Goal: Task Accomplishment & Management: Complete application form

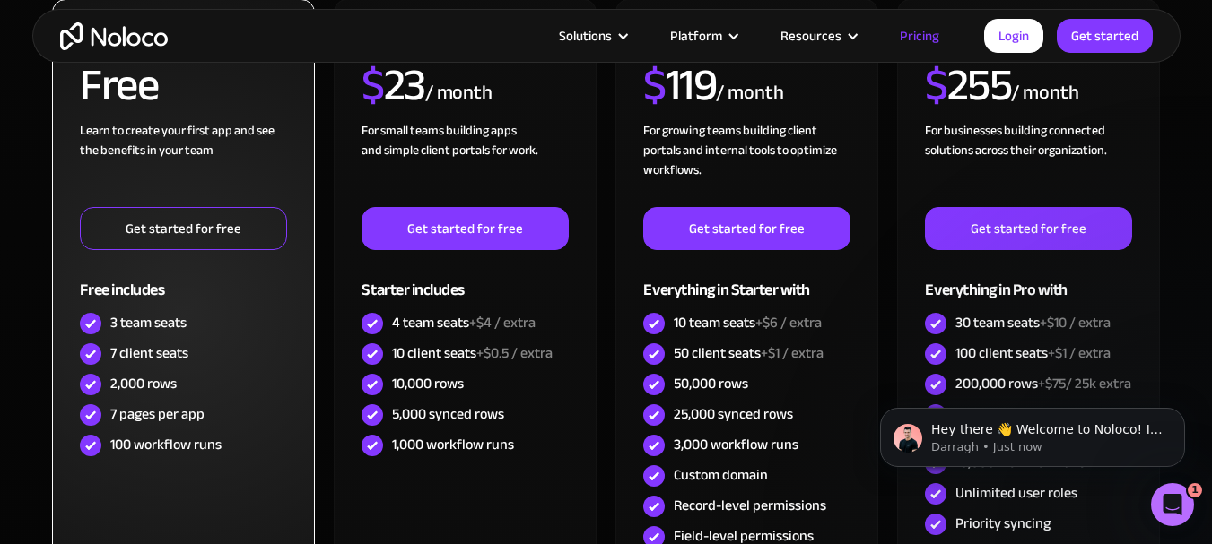
click at [236, 248] on link "Get started for free" at bounding box center [183, 228] width 206 height 43
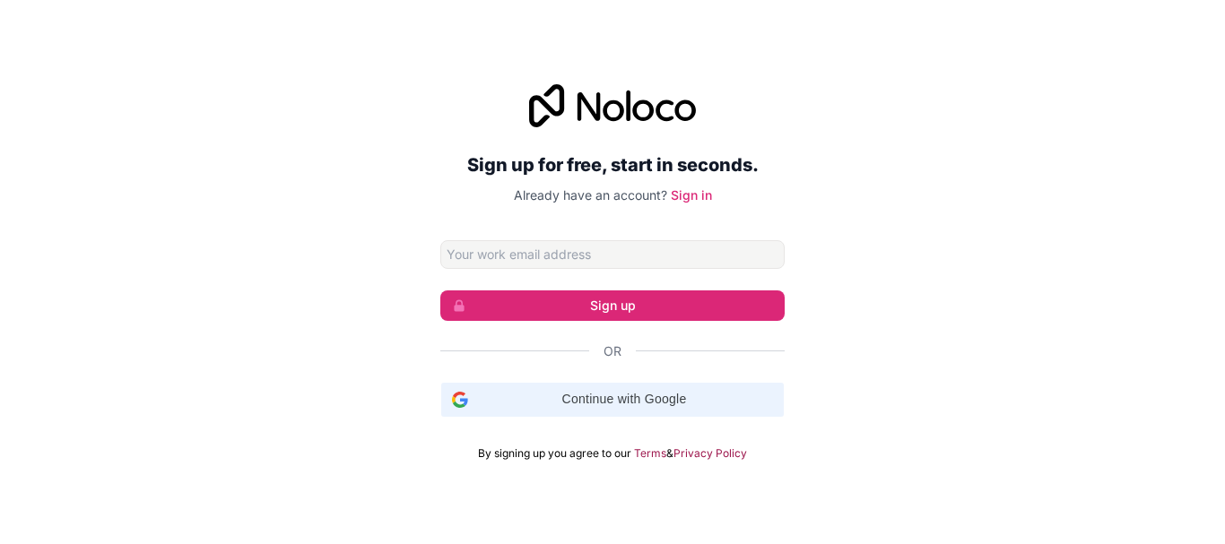
click at [694, 390] on span "Continue with Google" at bounding box center [624, 399] width 298 height 19
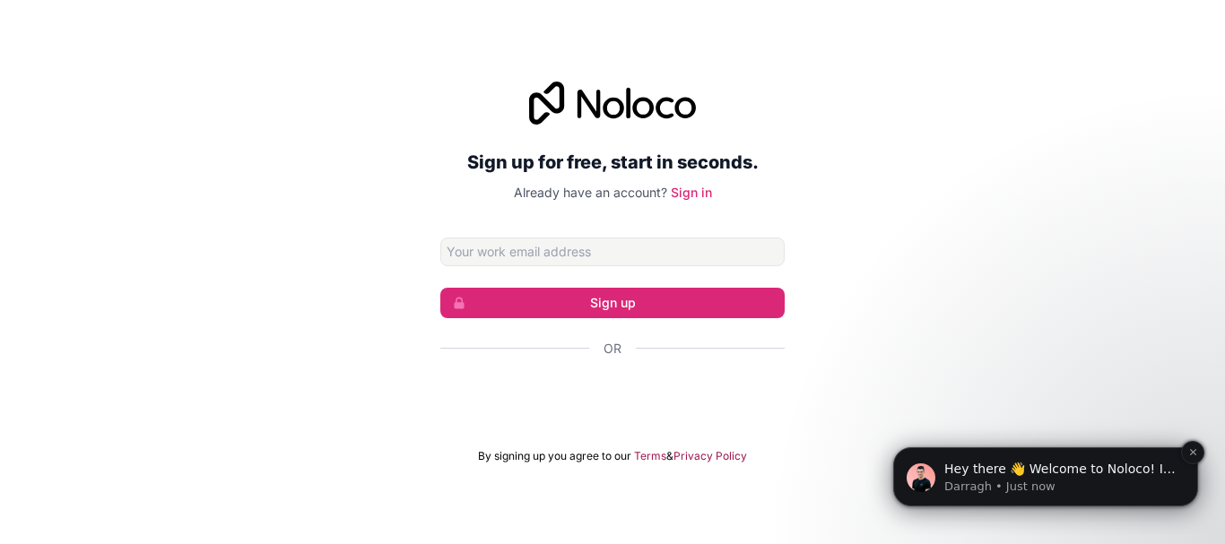
click at [1179, 469] on div "Hey there 👋 Welcome to Noloco! If you have any questions, just reply to this me…" at bounding box center [1046, 477] width 278 height 36
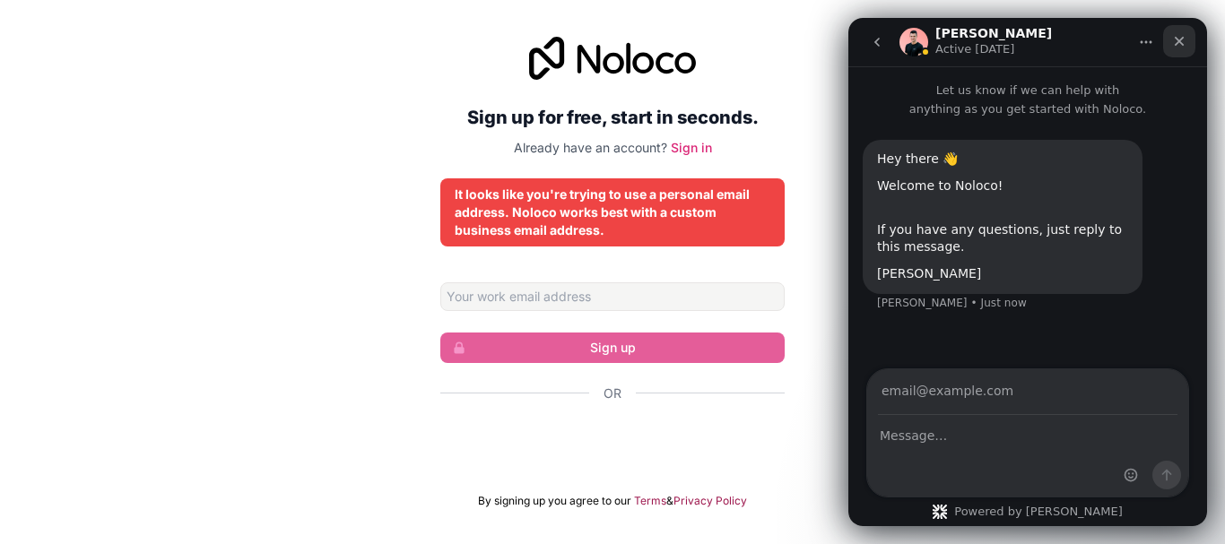
click at [1178, 39] on icon "Close" at bounding box center [1179, 41] width 14 height 14
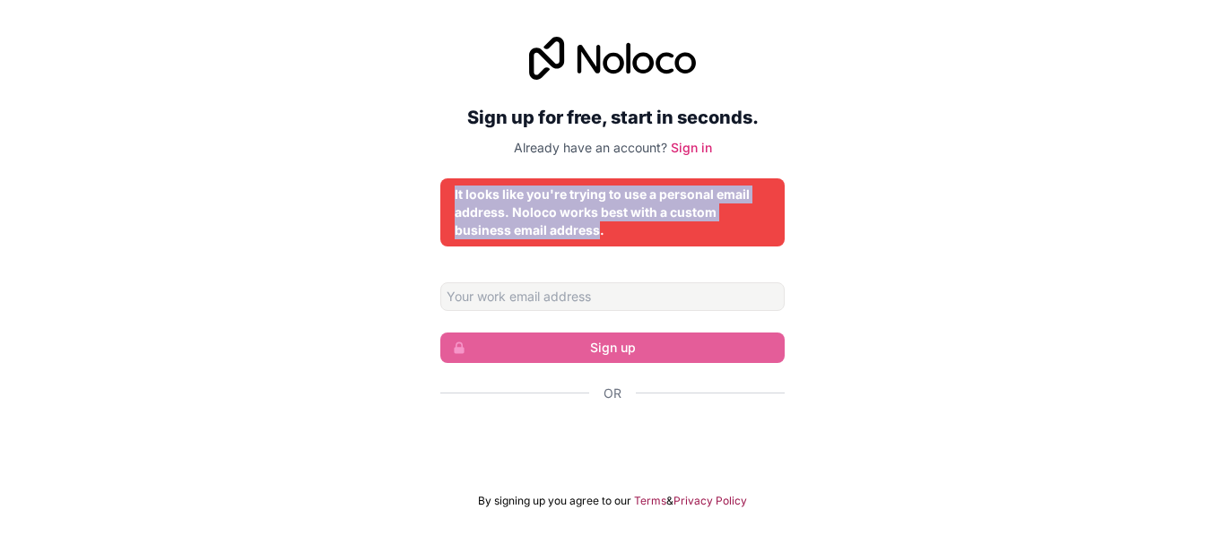
drag, startPoint x: 448, startPoint y: 196, endPoint x: 603, endPoint y: 230, distance: 158.8
click at [602, 230] on div "It looks like you're trying to use a personal email address. Noloco works best …" at bounding box center [612, 212] width 344 height 68
click at [621, 230] on div "It looks like you're trying to use a personal email address. Noloco works best …" at bounding box center [613, 213] width 316 height 54
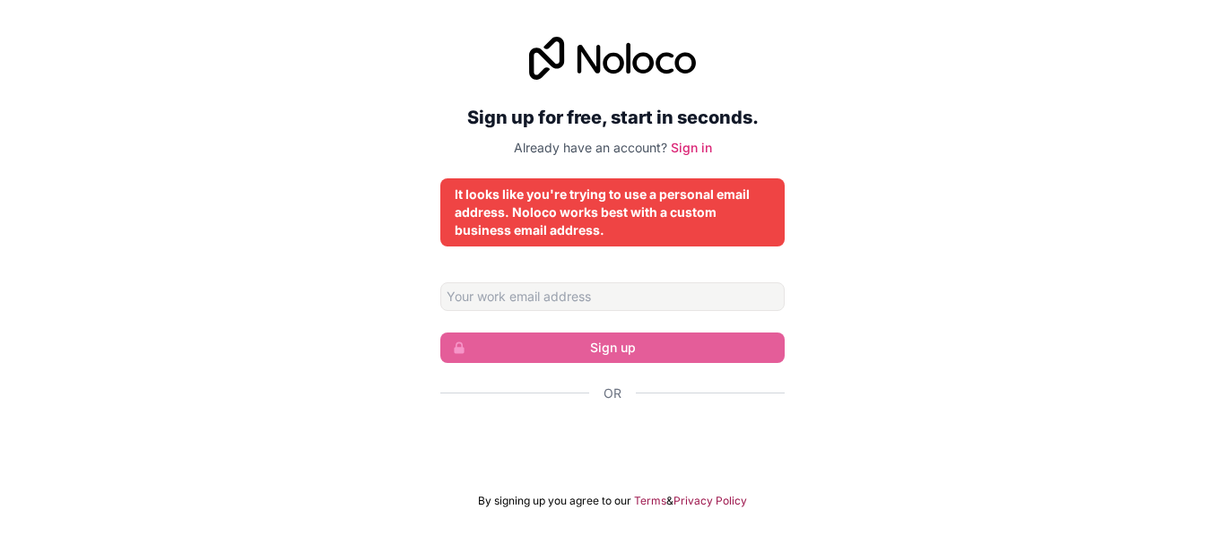
click at [629, 276] on div "Sign up for free, start in seconds. Already have an account? Sign in It looks l…" at bounding box center [612, 273] width 344 height 472
click at [619, 300] on input "Email address" at bounding box center [612, 296] width 344 height 29
type input "dakshthakurofficial@gmail.com"
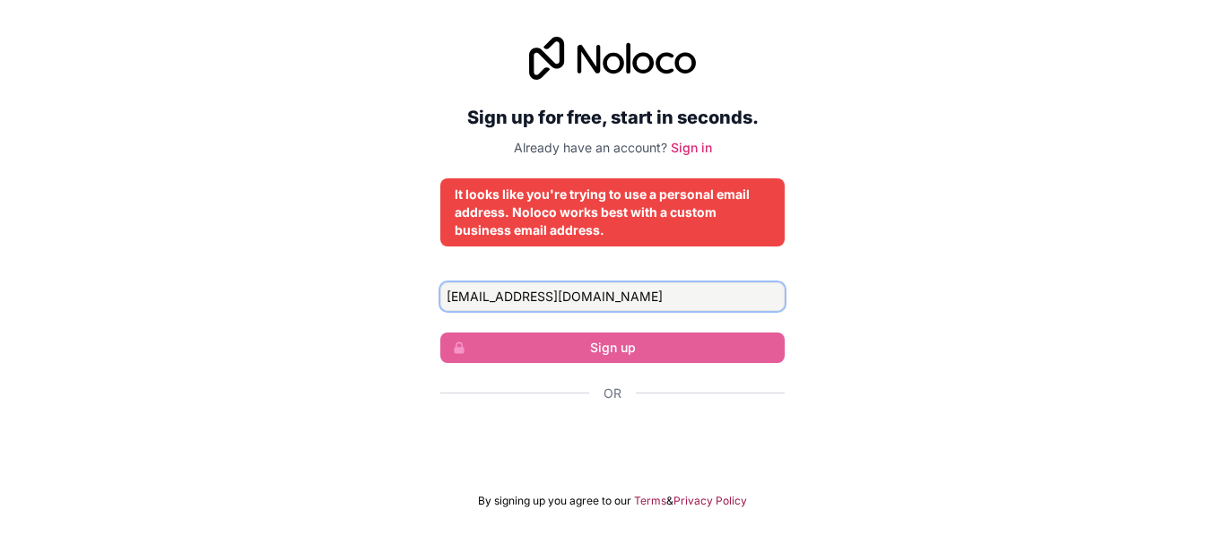
click at [638, 304] on input "dakshthakurofficial@gmail.com" at bounding box center [612, 296] width 344 height 29
drag, startPoint x: 644, startPoint y: 298, endPoint x: 414, endPoint y: 310, distance: 229.9
click at [414, 310] on div "Sign up for free, start in seconds. Already have an account? Sign in It looks l…" at bounding box center [612, 273] width 1225 height 522
click at [561, 290] on input "Email address" at bounding box center [612, 296] width 344 height 29
type input "teacher@edulms.com"
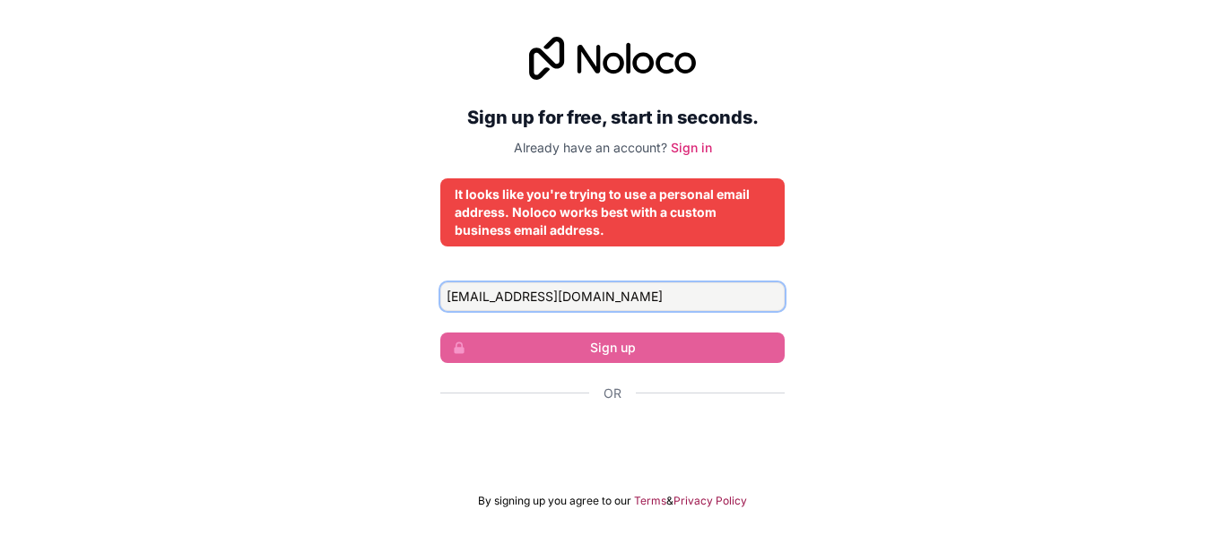
drag, startPoint x: 579, startPoint y: 298, endPoint x: 595, endPoint y: 310, distance: 20.5
click at [580, 299] on input "teacher@edulms.com" at bounding box center [612, 296] width 344 height 29
drag, startPoint x: 595, startPoint y: 310, endPoint x: 371, endPoint y: 296, distance: 224.7
click at [371, 296] on div "Sign up for free, start in seconds. Already have an account? Sign in It looks l…" at bounding box center [612, 273] width 1225 height 522
